Goal: Transaction & Acquisition: Purchase product/service

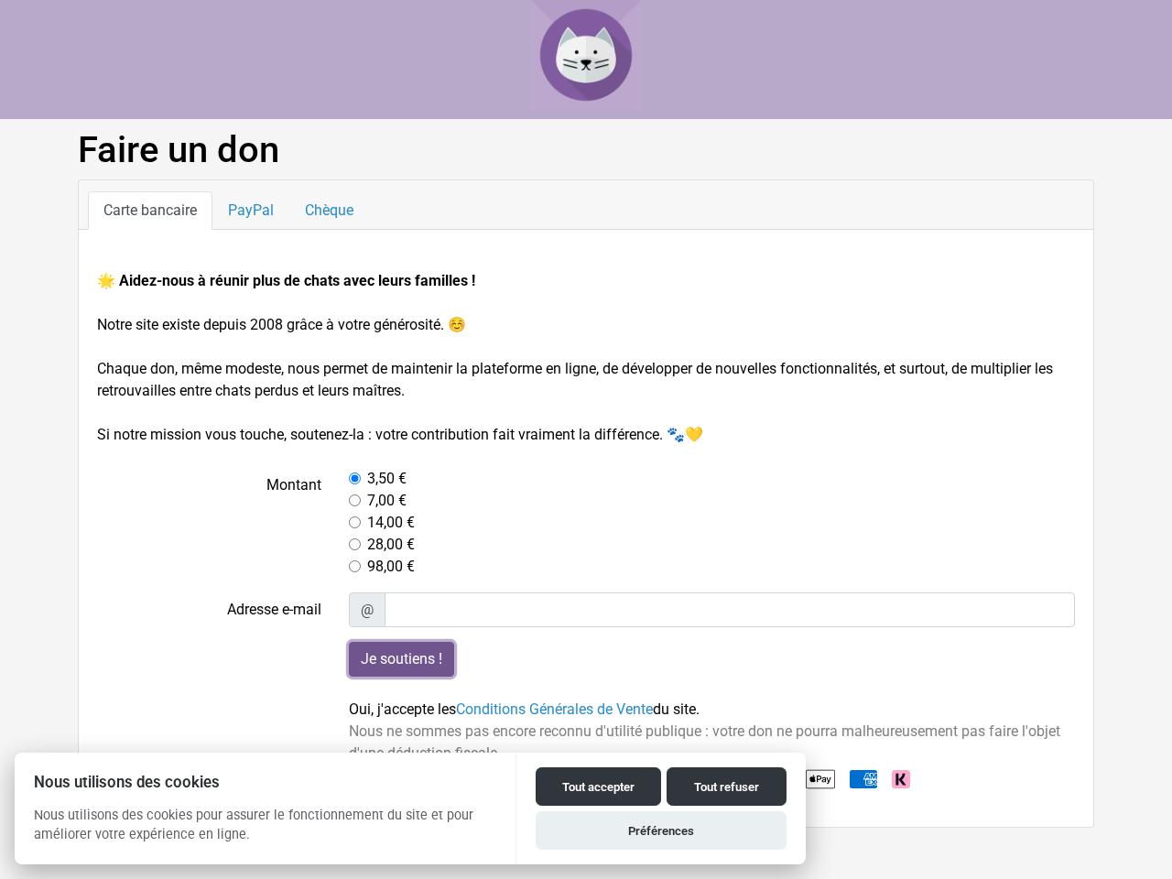
click at [401, 659] on input "Je soutiens !" at bounding box center [401, 659] width 105 height 35
click at [598, 786] on button "Tout accepter" at bounding box center [598, 786] width 125 height 38
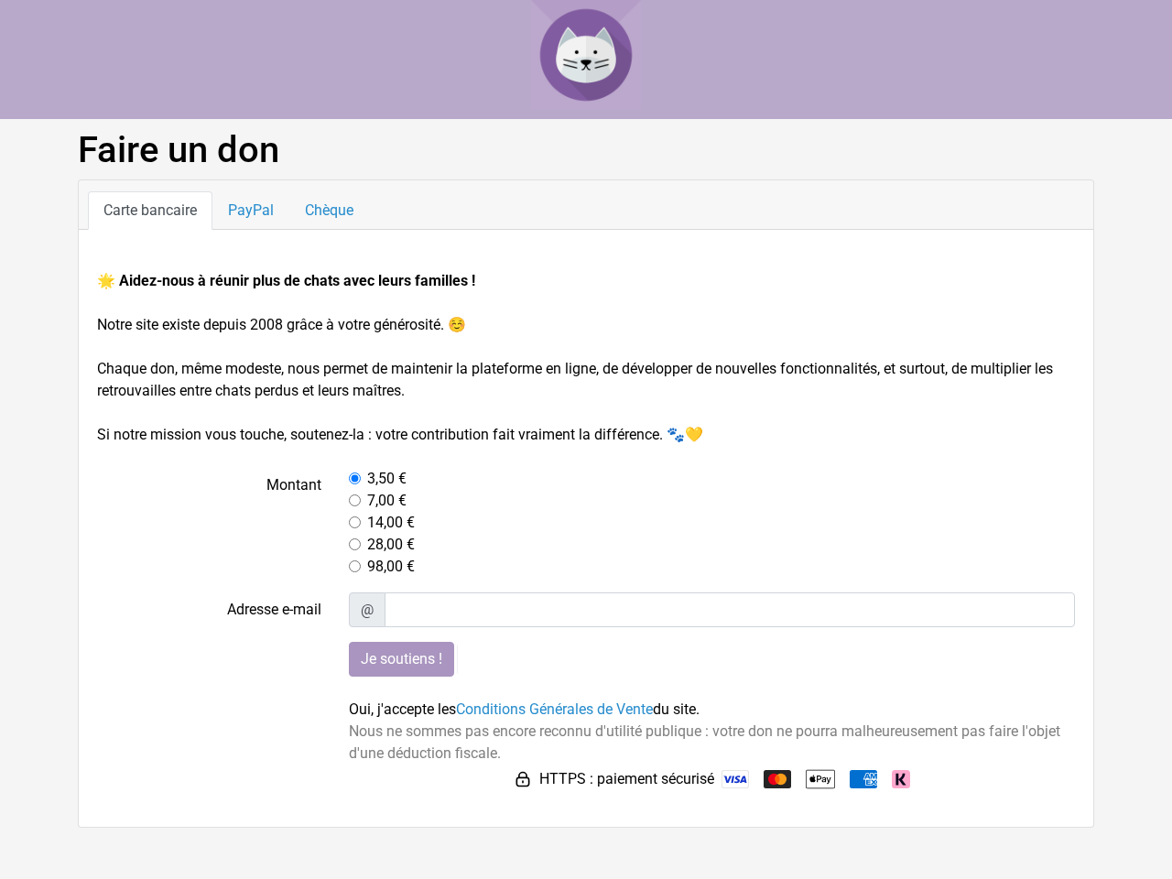
click at [726, 791] on button "Tout refuser" at bounding box center [726, 810] width 120 height 38
click at [661, 835] on button "Préférences" at bounding box center [661, 854] width 251 height 38
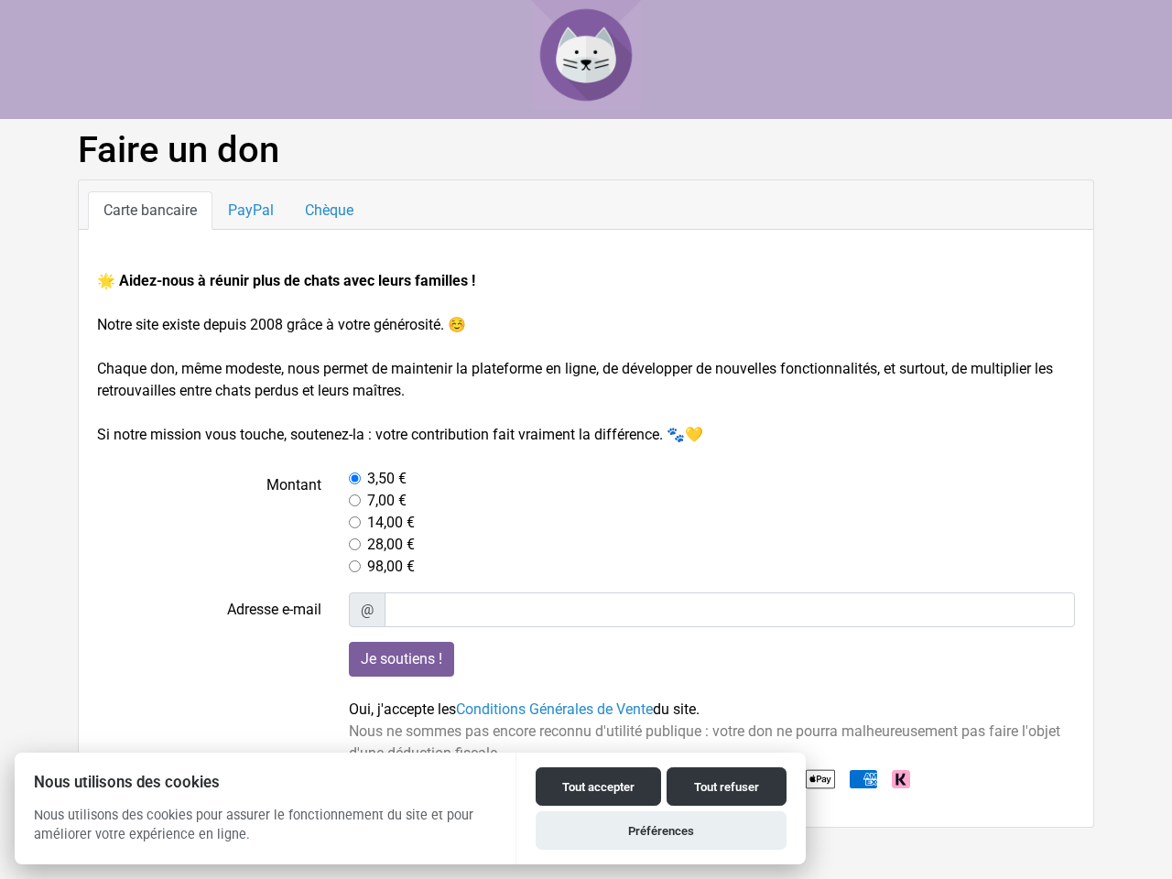
click at [401, 659] on input "Je soutiens !" at bounding box center [401, 659] width 105 height 35
